Goal: Task Accomplishment & Management: Manage account settings

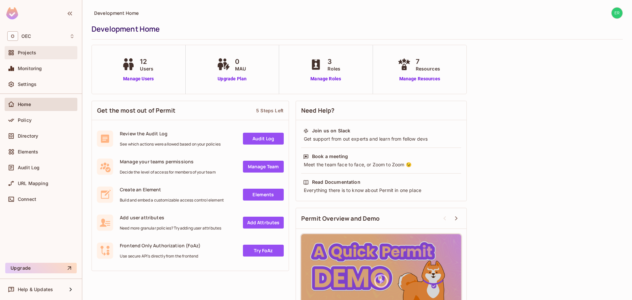
click at [55, 56] on div "Projects" at bounding box center [40, 53] width 67 height 8
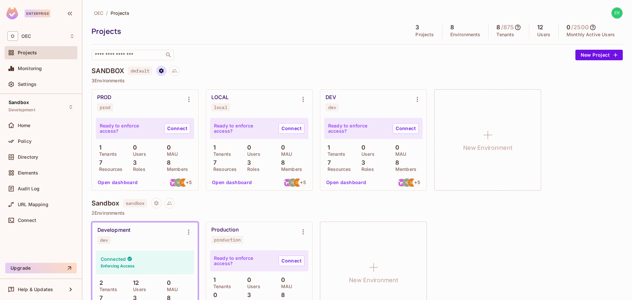
click at [158, 71] on button "Project settings" at bounding box center [161, 70] width 11 height 11
click at [175, 93] on icon at bounding box center [172, 96] width 8 height 8
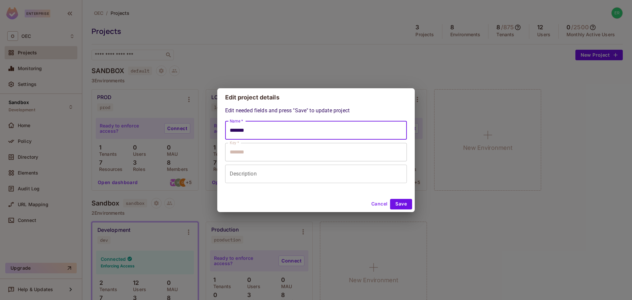
click at [250, 130] on input "*******" at bounding box center [316, 130] width 182 height 18
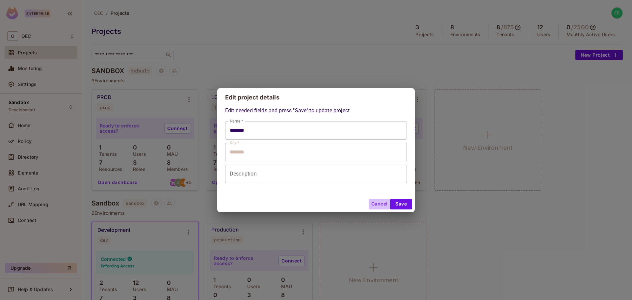
click at [382, 205] on button "Cancel" at bounding box center [379, 204] width 21 height 11
type input "*******"
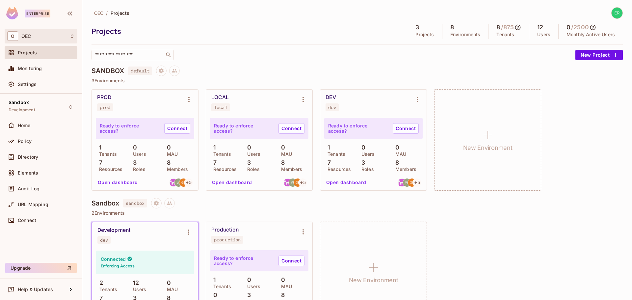
click at [55, 41] on div "O OEC" at bounding box center [41, 36] width 73 height 15
click at [613, 11] on div at bounding box center [316, 150] width 632 height 300
click at [612, 14] on img at bounding box center [616, 13] width 11 height 11
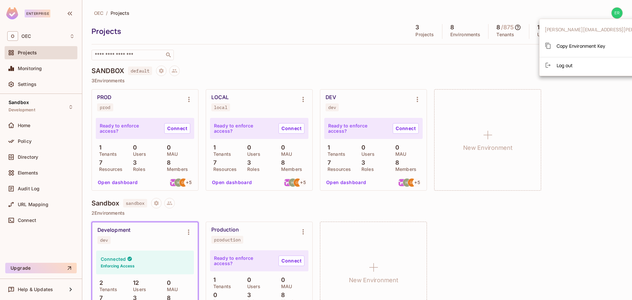
click at [482, 35] on div at bounding box center [316, 150] width 632 height 300
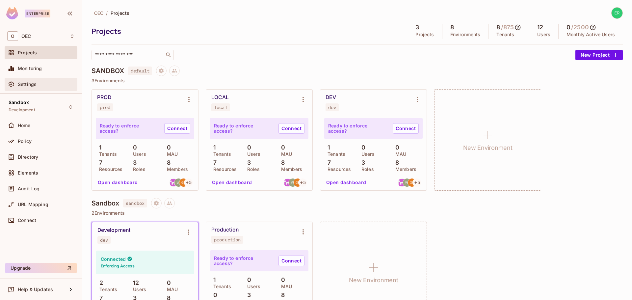
click at [60, 85] on div "Settings" at bounding box center [46, 84] width 57 height 5
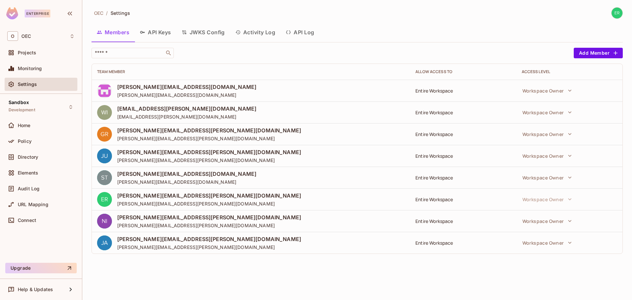
click at [164, 36] on button "API Keys" at bounding box center [156, 32] width 42 height 16
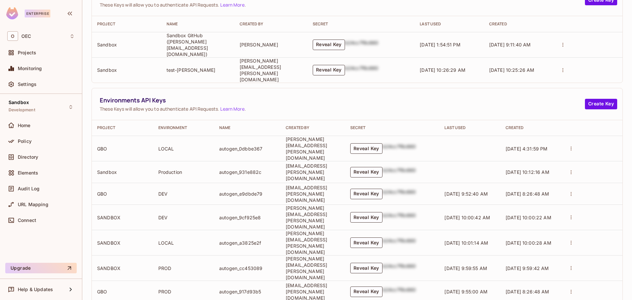
scroll to position [183, 0]
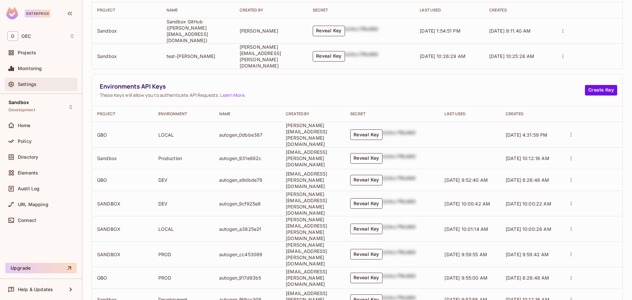
click at [55, 83] on div "Settings" at bounding box center [46, 84] width 57 height 5
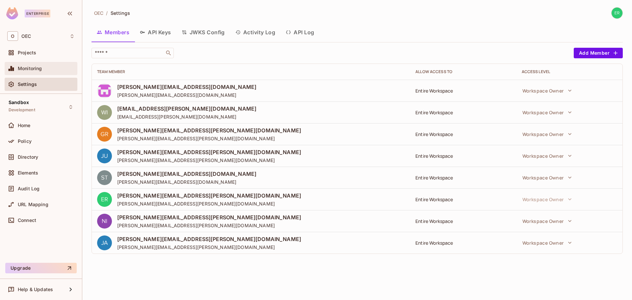
click at [56, 73] on div "Monitoring" at bounding box center [41, 68] width 73 height 13
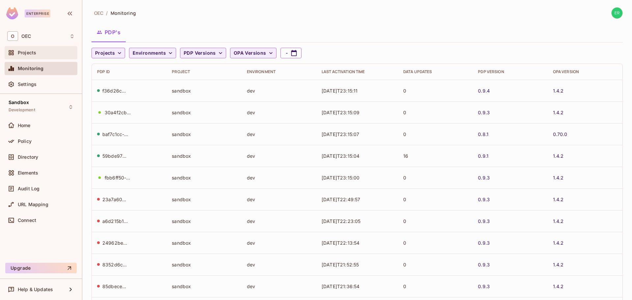
click at [64, 50] on div "Projects" at bounding box center [46, 52] width 57 height 5
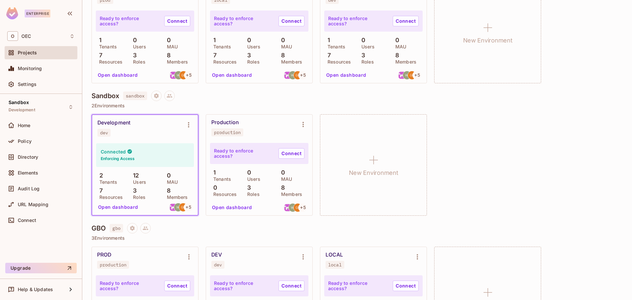
scroll to position [97, 0]
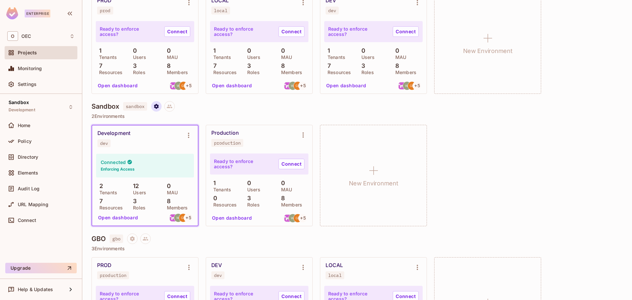
click at [155, 107] on icon "Project settings" at bounding box center [156, 106] width 6 height 6
click at [177, 144] on div "Delete Project" at bounding box center [192, 145] width 32 height 7
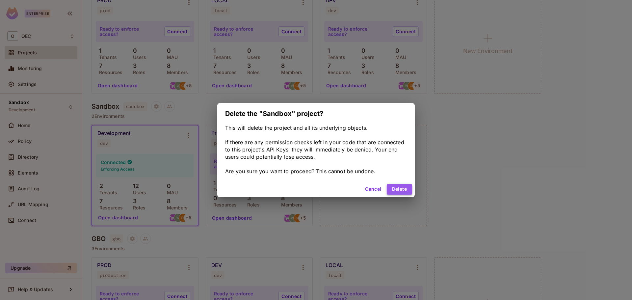
click at [394, 185] on button "Delete" at bounding box center [399, 189] width 25 height 11
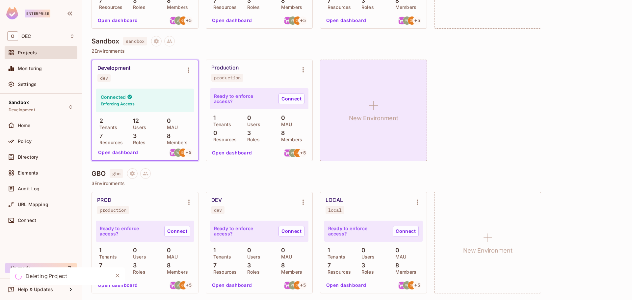
scroll to position [163, 0]
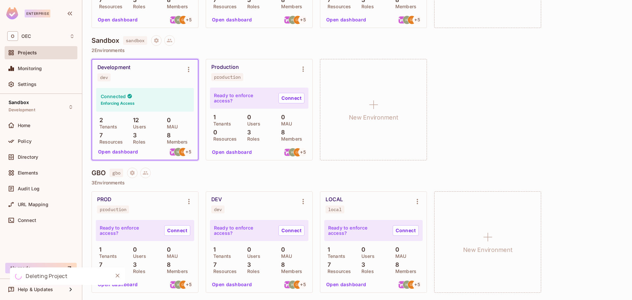
drag, startPoint x: 116, startPoint y: 273, endPoint x: 206, endPoint y: 173, distance: 134.9
click at [206, 173] on div "Enterprise O OEC Projects Monitoring Settings Sandbox Development Home Policy D…" at bounding box center [316, 150] width 632 height 300
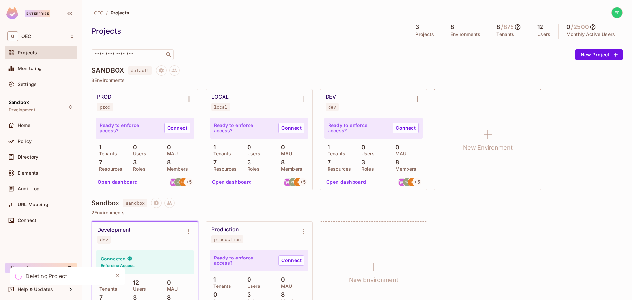
scroll to position [0, 0]
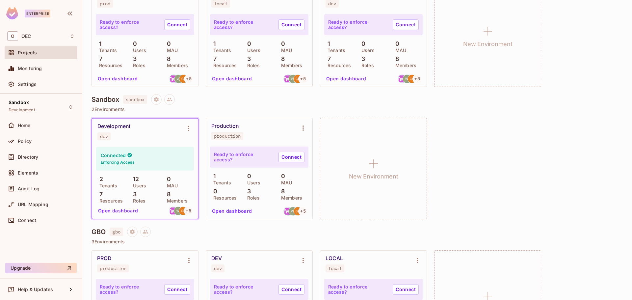
scroll to position [64, 0]
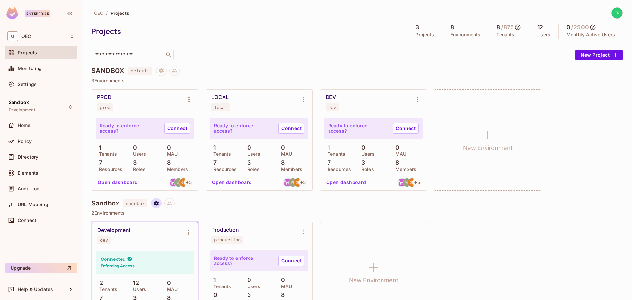
click at [159, 201] on icon "Project settings" at bounding box center [156, 203] width 6 height 6
click at [174, 240] on span "Delete Project" at bounding box center [192, 242] width 36 height 11
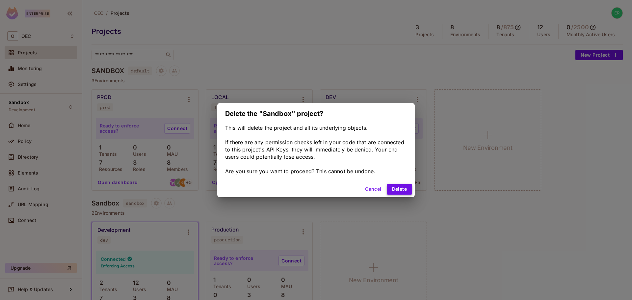
click at [392, 189] on button "Delete" at bounding box center [399, 189] width 25 height 11
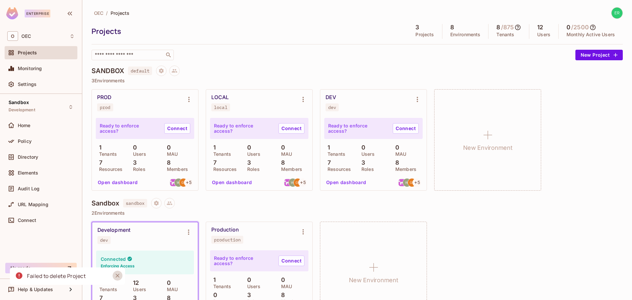
click at [116, 276] on icon "Close" at bounding box center [118, 275] width 4 height 4
click at [190, 104] on button "Environment settings" at bounding box center [188, 99] width 13 height 13
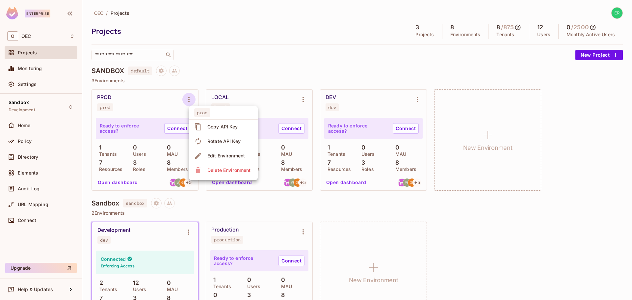
click at [193, 82] on div at bounding box center [316, 150] width 632 height 300
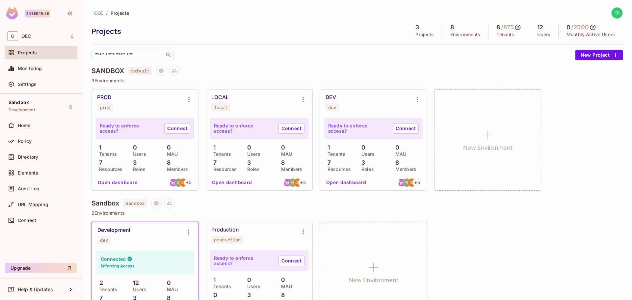
click at [114, 70] on h4 "SANDBOX" at bounding box center [107, 71] width 33 height 8
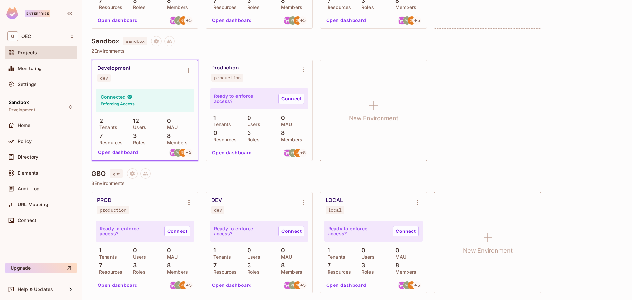
scroll to position [163, 0]
click at [130, 173] on icon "Project settings" at bounding box center [132, 173] width 6 height 6
click at [191, 44] on div at bounding box center [316, 150] width 632 height 300
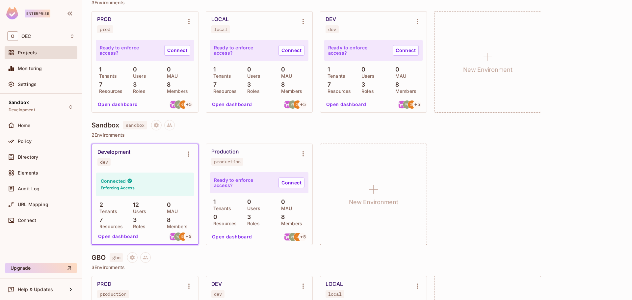
scroll to position [0, 0]
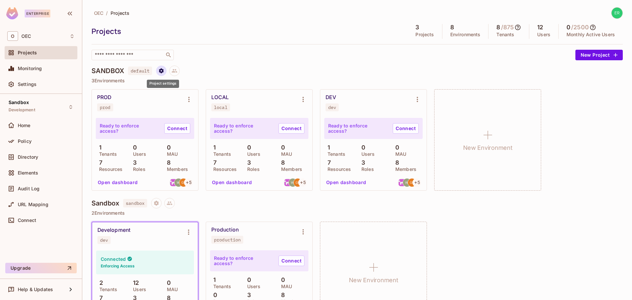
click at [163, 72] on icon "Project settings" at bounding box center [161, 70] width 5 height 5
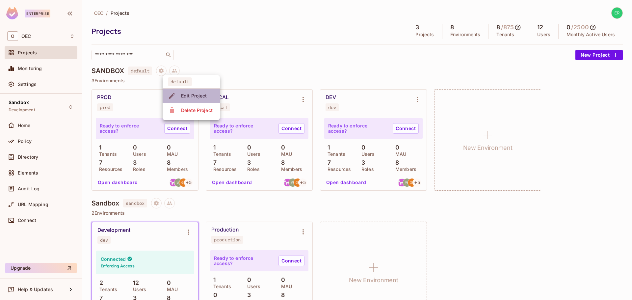
click at [176, 94] on div "Edit Project" at bounding box center [188, 95] width 41 height 11
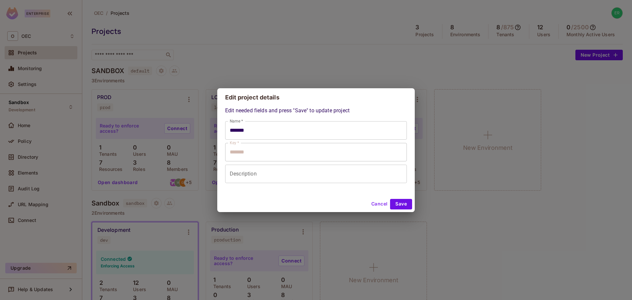
click at [247, 171] on input "Description" at bounding box center [316, 174] width 182 height 18
click at [287, 181] on input "Description" at bounding box center [316, 174] width 182 height 18
click at [378, 202] on button "Cancel" at bounding box center [379, 204] width 21 height 11
type input "*******"
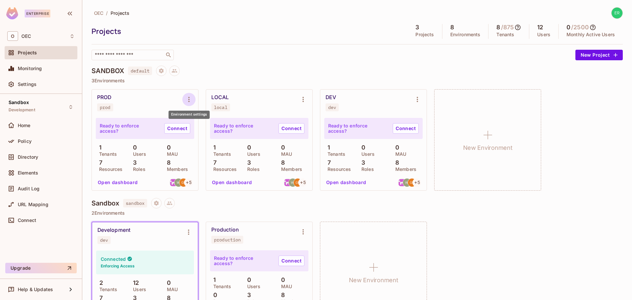
click at [186, 99] on icon "Environment settings" at bounding box center [189, 99] width 8 height 8
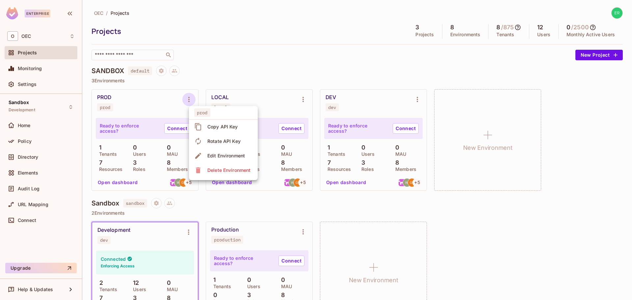
click at [151, 194] on div at bounding box center [316, 150] width 632 height 300
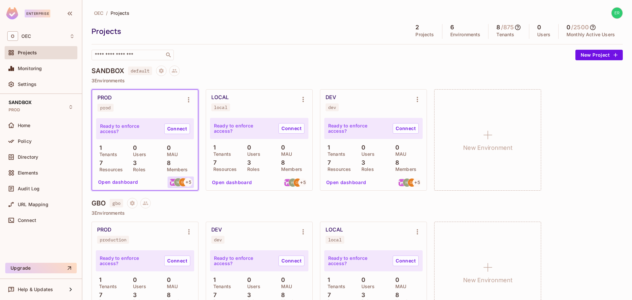
scroll to position [30, 0]
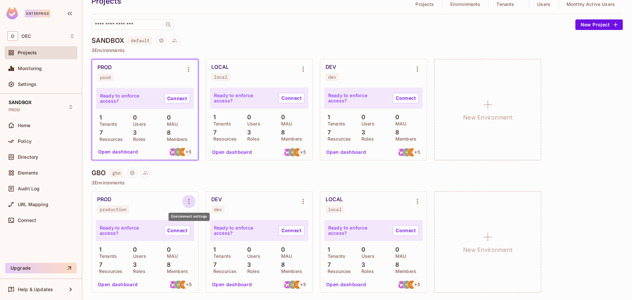
click at [185, 201] on icon "Environment settings" at bounding box center [189, 201] width 8 height 8
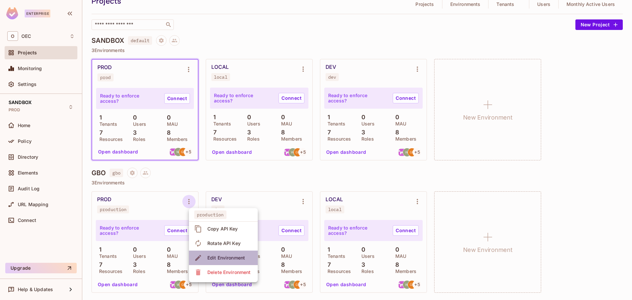
click at [214, 256] on div "Edit Environment" at bounding box center [226, 257] width 38 height 7
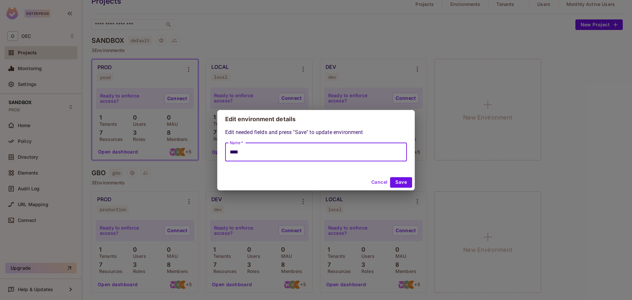
click at [245, 150] on input "****" at bounding box center [316, 152] width 182 height 18
click at [209, 177] on div "Edit environment details Edit needed fields and press "Save" to update environm…" at bounding box center [316, 150] width 632 height 300
type input "****"
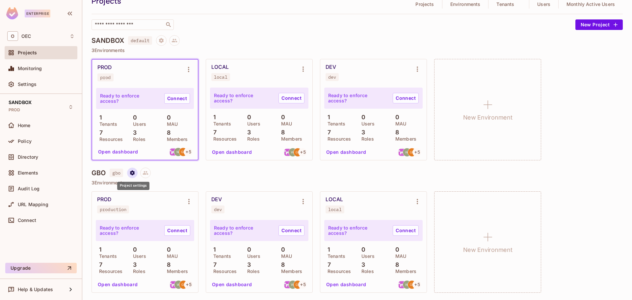
click at [135, 175] on icon "Project settings" at bounding box center [132, 173] width 6 height 6
click at [151, 195] on div "Edit Project" at bounding box center [164, 197] width 26 height 7
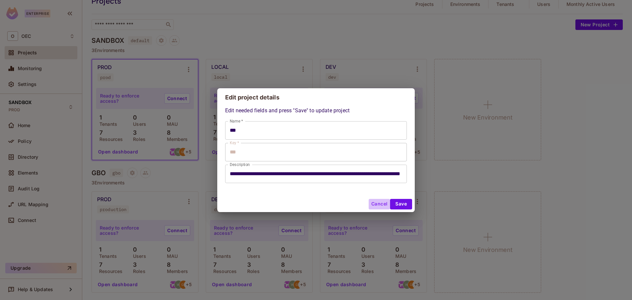
click at [380, 201] on button "Cancel" at bounding box center [379, 204] width 21 height 11
type input "***"
type input "**********"
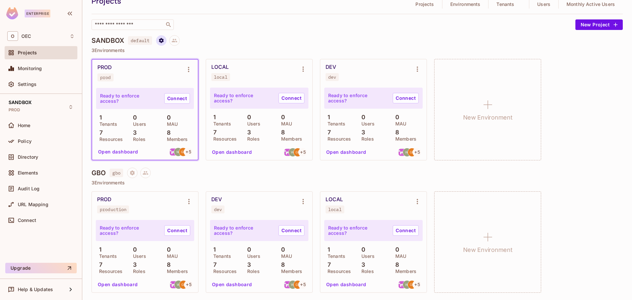
click at [164, 39] on icon "Project settings" at bounding box center [161, 41] width 6 height 6
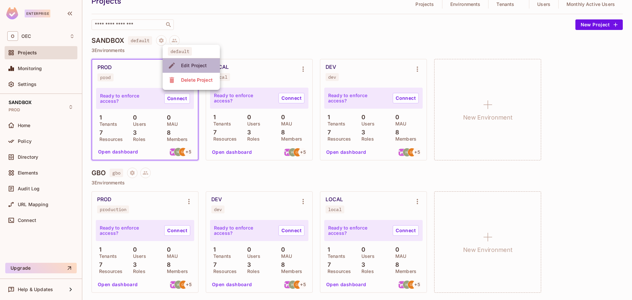
click at [178, 61] on div "Edit Project" at bounding box center [188, 65] width 41 height 11
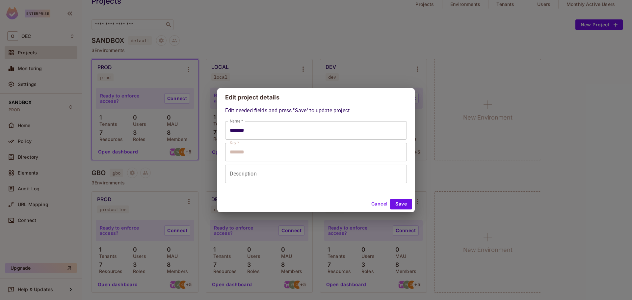
click at [251, 175] on input "Description" at bounding box center [316, 174] width 182 height 18
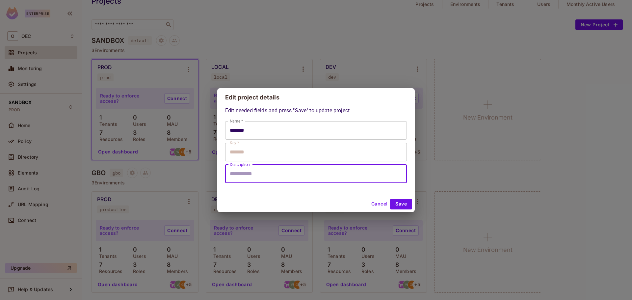
click at [268, 172] on input "Description" at bounding box center [316, 174] width 182 height 18
click at [294, 113] on div "Edit needed fields and press "Save" to update project Name * ******* Name * Key…" at bounding box center [316, 145] width 182 height 76
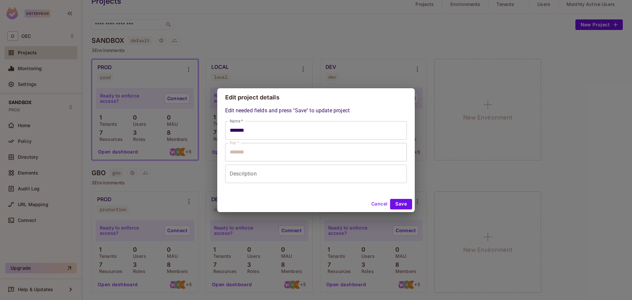
click at [382, 206] on button "Cancel" at bounding box center [379, 204] width 21 height 11
type input "*******"
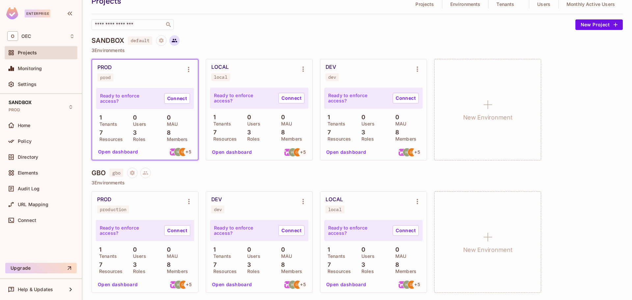
click at [173, 45] on button at bounding box center [174, 40] width 11 height 11
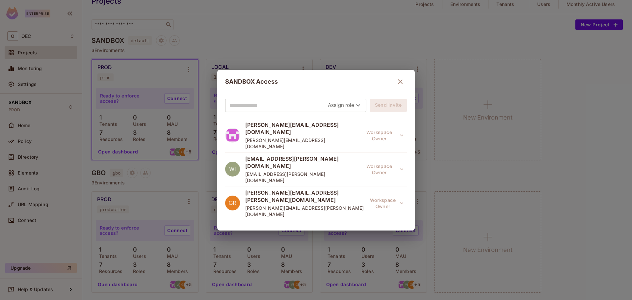
click at [173, 46] on div "SANDBOX Access Assign role Send Invite Santiago.DeIralaMut@oeconnection.com San…" at bounding box center [316, 150] width 632 height 300
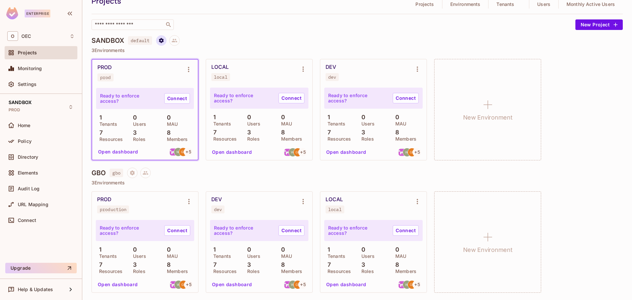
click at [164, 40] on icon "Project settings" at bounding box center [161, 41] width 6 height 6
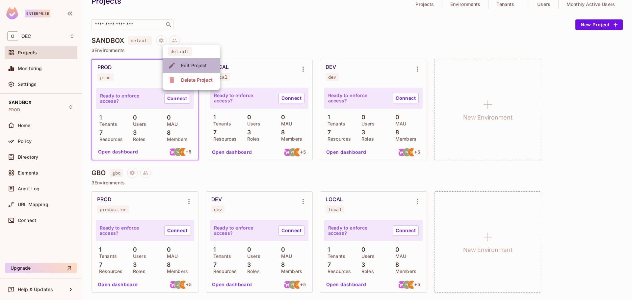
click at [194, 66] on div "Edit Project" at bounding box center [194, 65] width 26 height 7
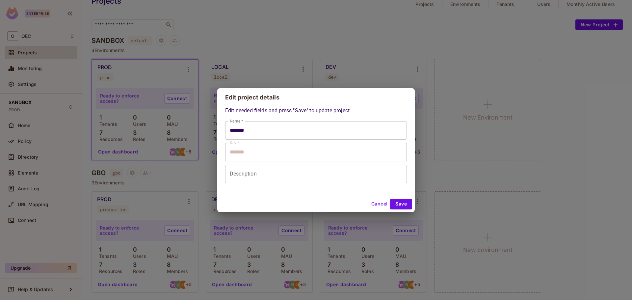
click at [376, 208] on button "Cancel" at bounding box center [379, 204] width 21 height 11
type input "*******"
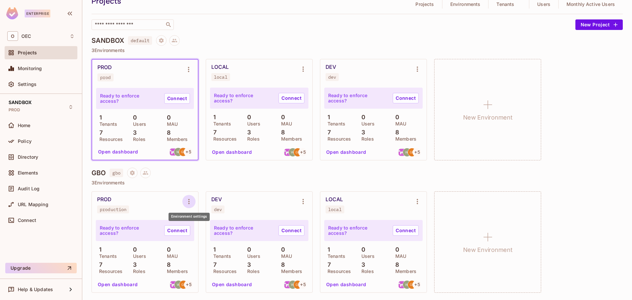
click at [188, 203] on icon "Environment settings" at bounding box center [189, 201] width 8 height 8
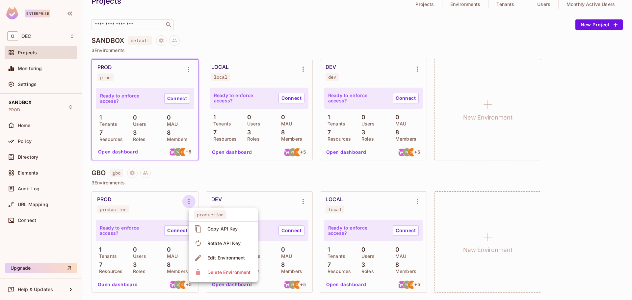
click at [213, 182] on div at bounding box center [316, 150] width 632 height 300
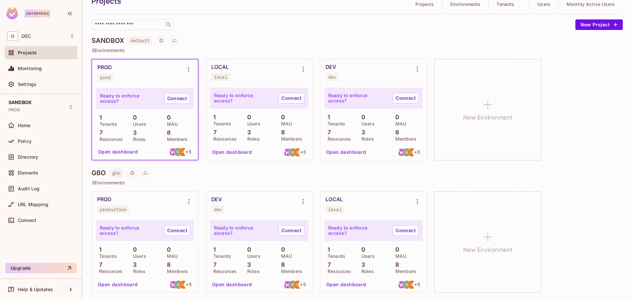
click at [197, 171] on div "GBO gbo" at bounding box center [356, 173] width 531 height 11
click at [162, 41] on icon "Project settings" at bounding box center [161, 40] width 5 height 5
click at [162, 41] on div at bounding box center [316, 150] width 632 height 300
click at [20, 147] on div "Policy" at bounding box center [41, 141] width 73 height 13
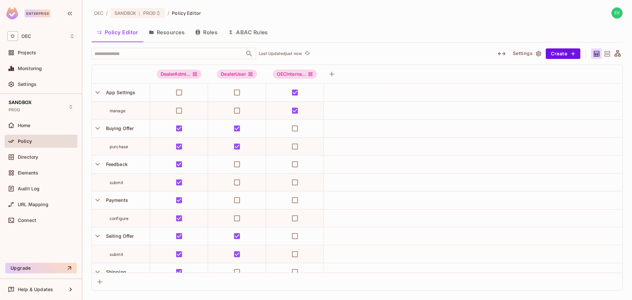
click at [180, 35] on button "Resources" at bounding box center [166, 32] width 46 height 16
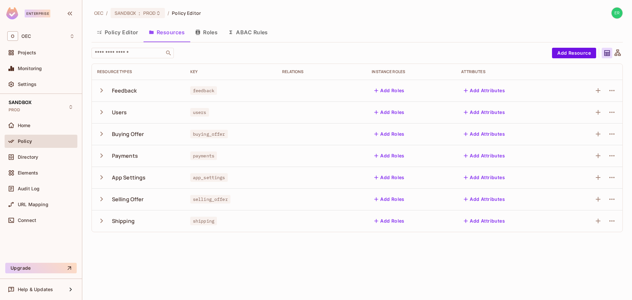
click at [214, 37] on button "Roles" at bounding box center [206, 32] width 33 height 16
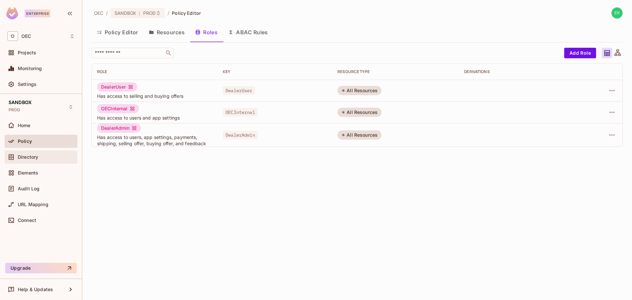
click at [55, 159] on div "Directory" at bounding box center [46, 156] width 57 height 5
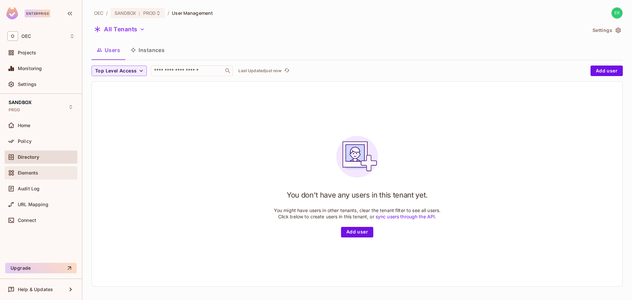
click at [49, 170] on div "Elements" at bounding box center [46, 172] width 57 height 5
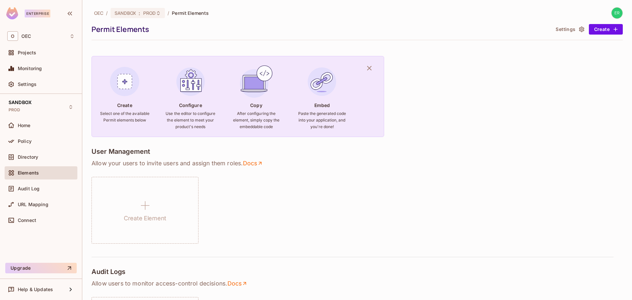
click at [41, 61] on div "Projects" at bounding box center [41, 54] width 73 height 16
click at [41, 56] on div "Projects" at bounding box center [40, 53] width 67 height 8
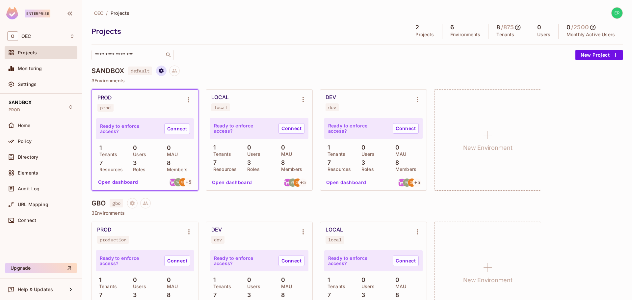
click at [158, 71] on button "Project settings" at bounding box center [161, 70] width 11 height 11
click at [158, 71] on div at bounding box center [316, 150] width 632 height 300
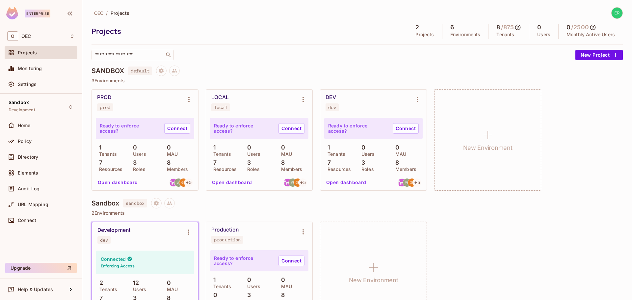
scroll to position [44, 0]
